Goal: Check status: Check status

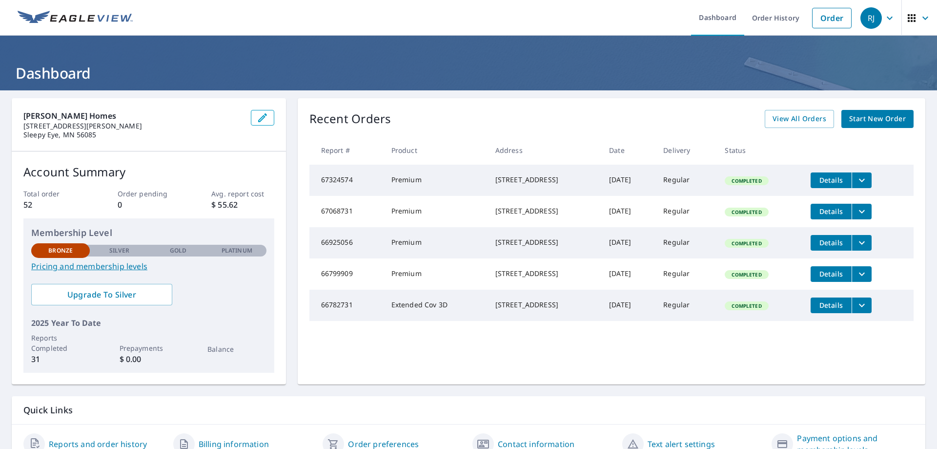
click at [865, 180] on icon "filesDropdownBtn-67324574" at bounding box center [862, 180] width 12 height 12
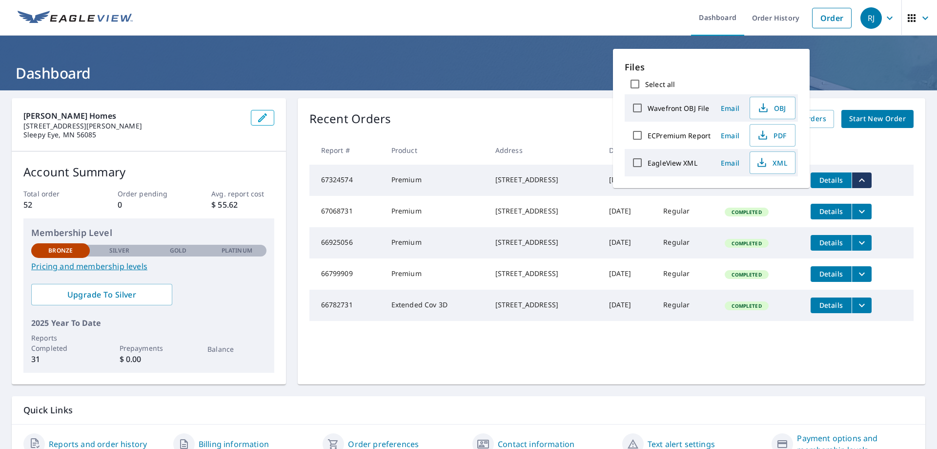
click at [865, 180] on icon "filesDropdownBtn-67324574" at bounding box center [862, 180] width 12 height 12
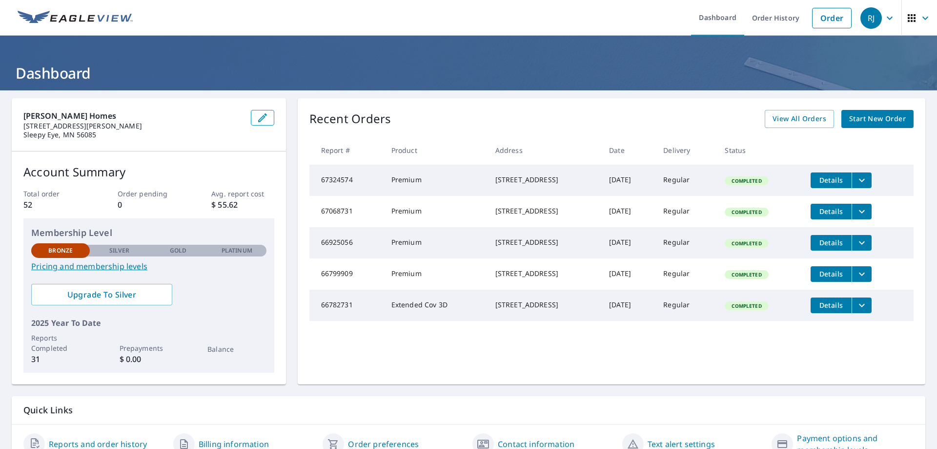
click at [865, 180] on icon "filesDropdownBtn-67324574" at bounding box center [862, 180] width 12 height 12
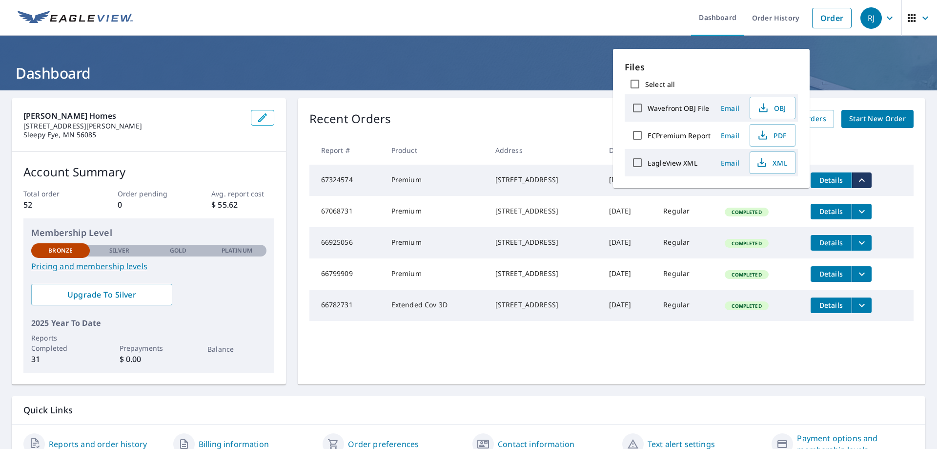
click at [865, 180] on icon "filesDropdownBtn-67324574" at bounding box center [862, 180] width 12 height 12
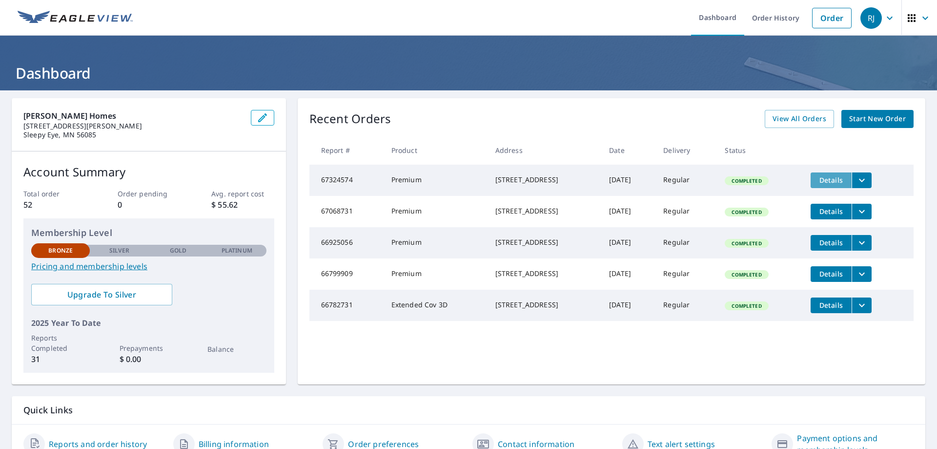
click at [838, 179] on span "Details" at bounding box center [831, 179] width 29 height 9
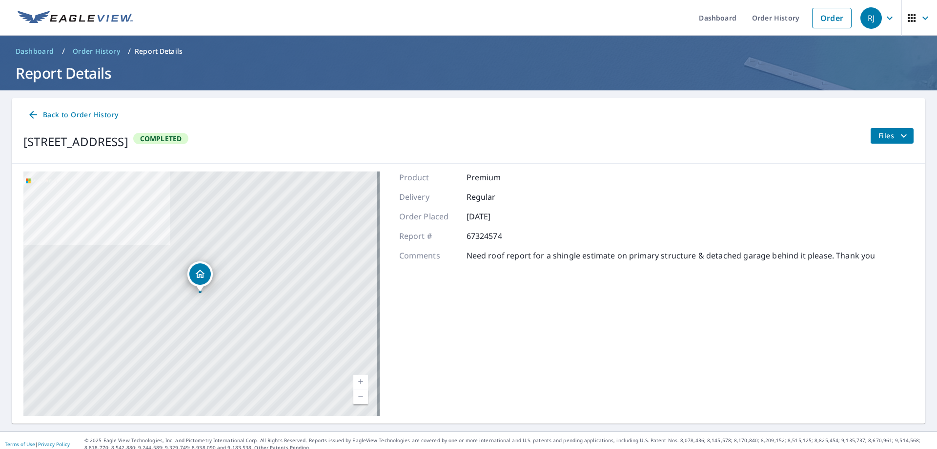
click at [34, 115] on icon at bounding box center [33, 115] width 8 height 8
